Goal: Task Accomplishment & Management: Complete application form

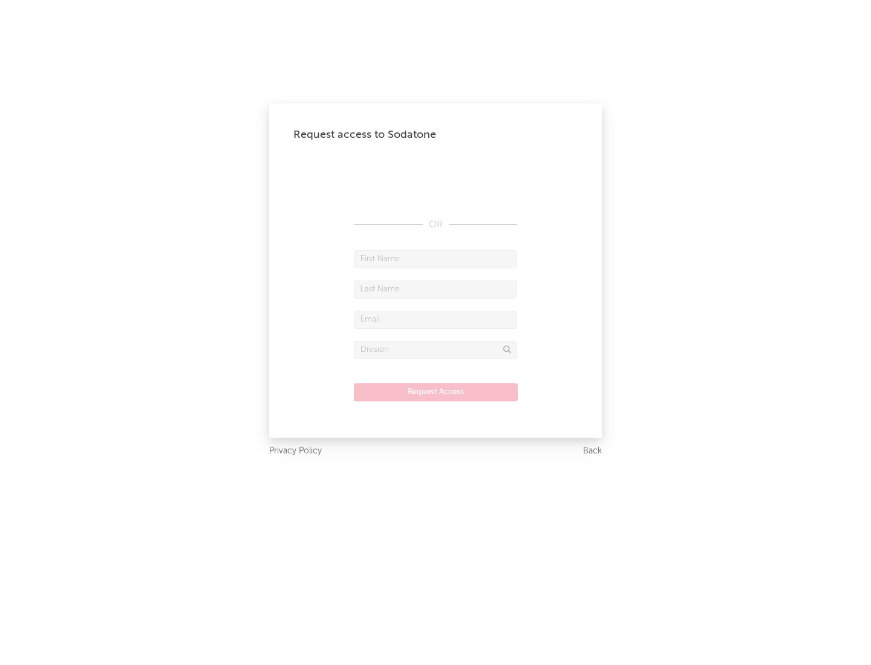
click at [435, 259] on input "text" at bounding box center [435, 259] width 163 height 18
type input "[PERSON_NAME]"
click at [435, 289] on input "text" at bounding box center [435, 290] width 163 height 18
type input "[PERSON_NAME]"
click at [435, 319] on input "text" at bounding box center [435, 320] width 163 height 18
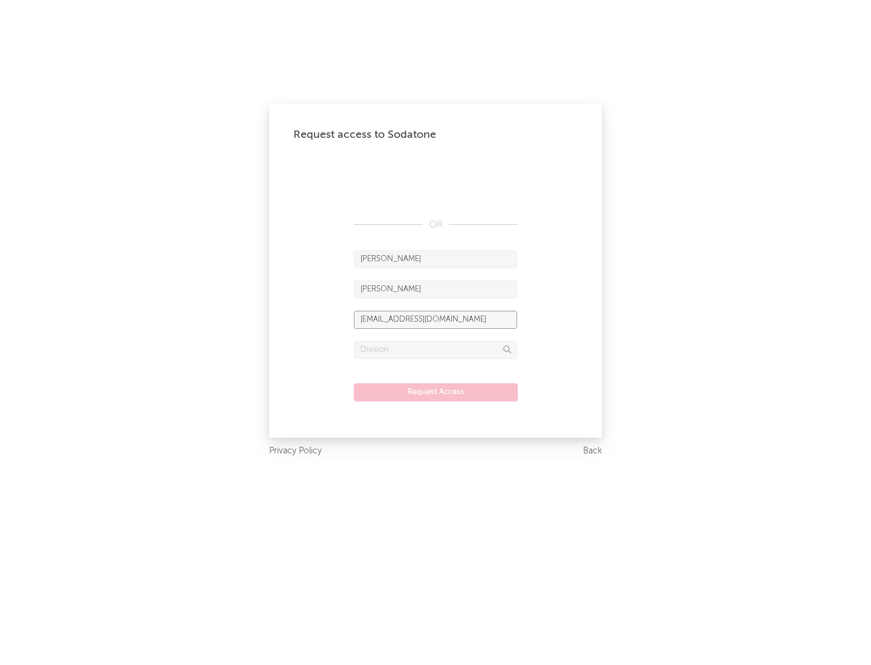
type input "[EMAIL_ADDRESS][DOMAIN_NAME]"
click at [435, 350] on input "text" at bounding box center [435, 350] width 163 height 18
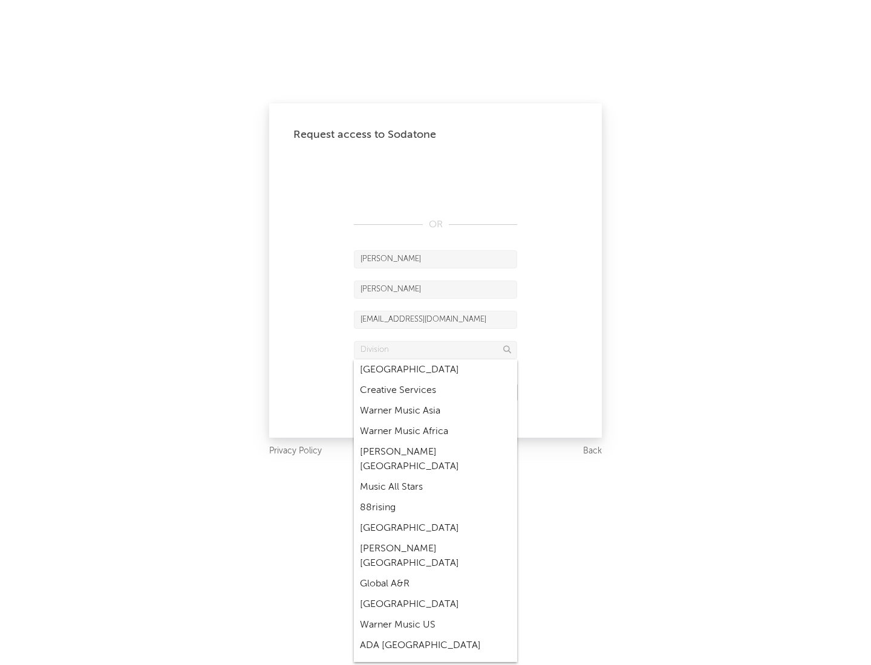
click at [432, 477] on div "Music All Stars" at bounding box center [435, 487] width 163 height 21
type input "Music All Stars"
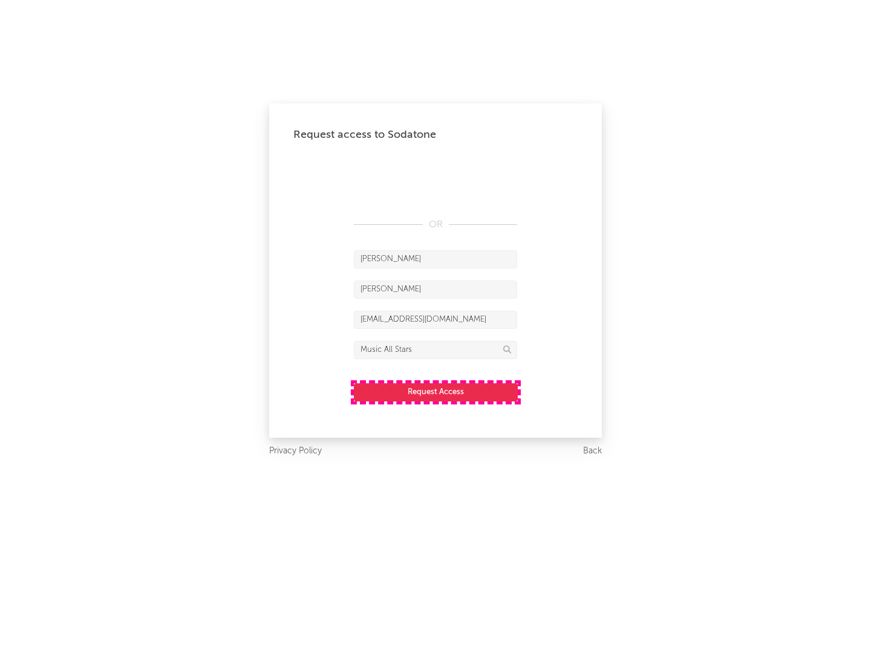
click at [435, 392] on button "Request Access" at bounding box center [436, 392] width 164 height 18
